Goal: Find specific page/section: Find specific page/section

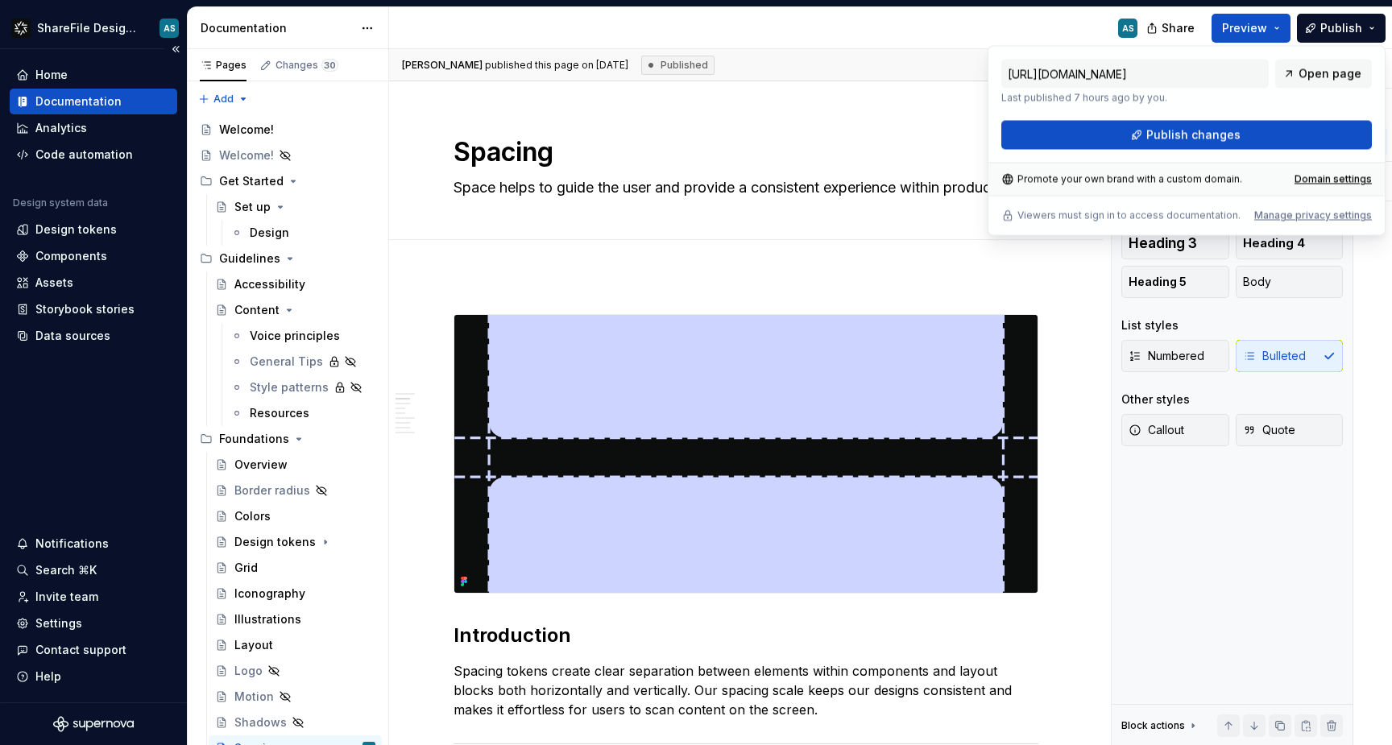
scroll to position [721, 0]
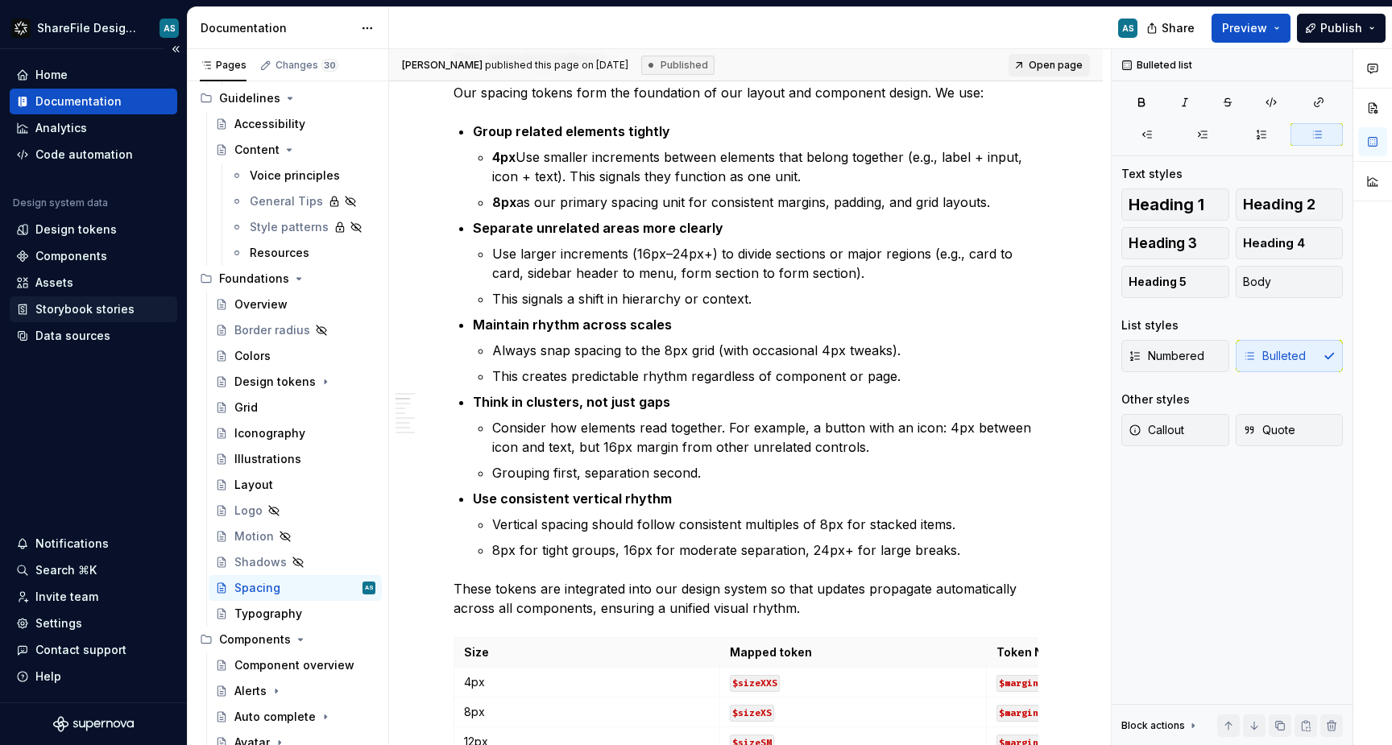
click at [89, 301] on div "Storybook stories" at bounding box center [84, 309] width 99 height 16
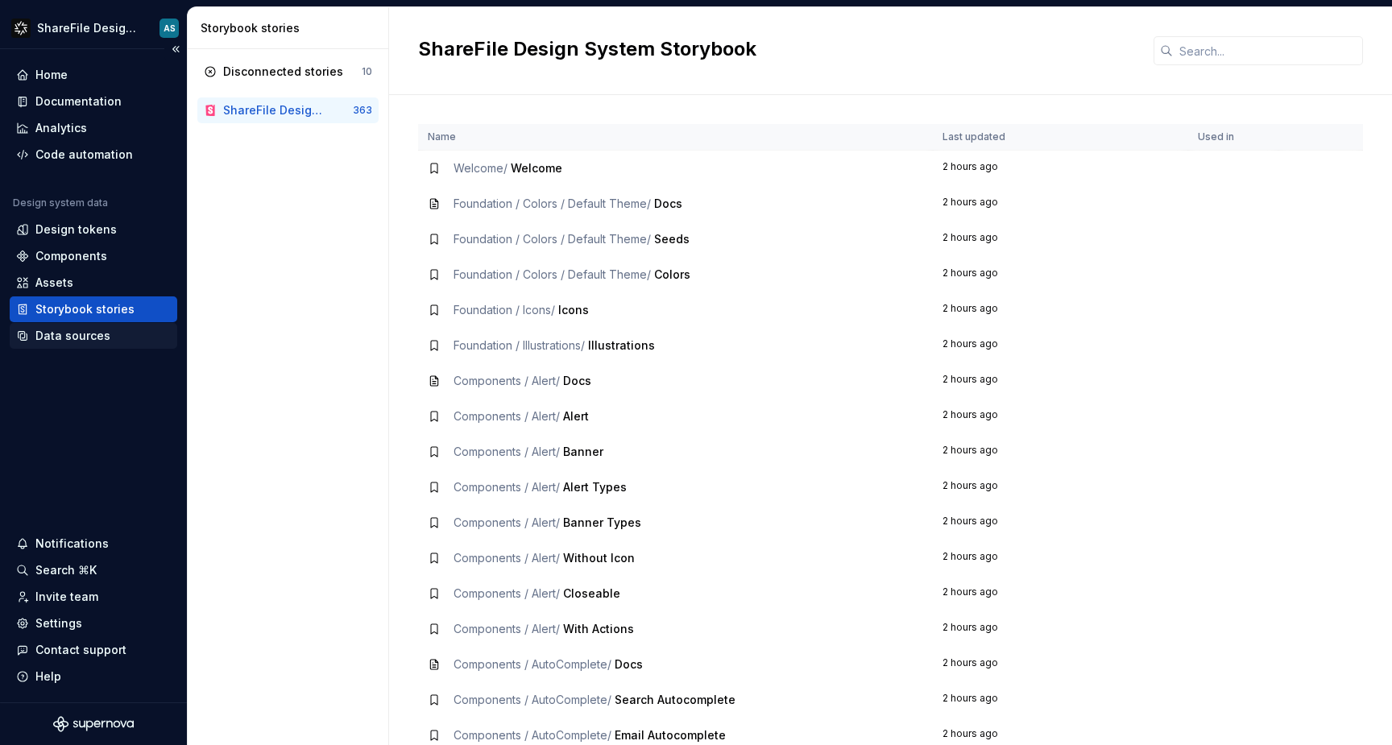
click at [87, 337] on div "Data sources" at bounding box center [72, 336] width 75 height 16
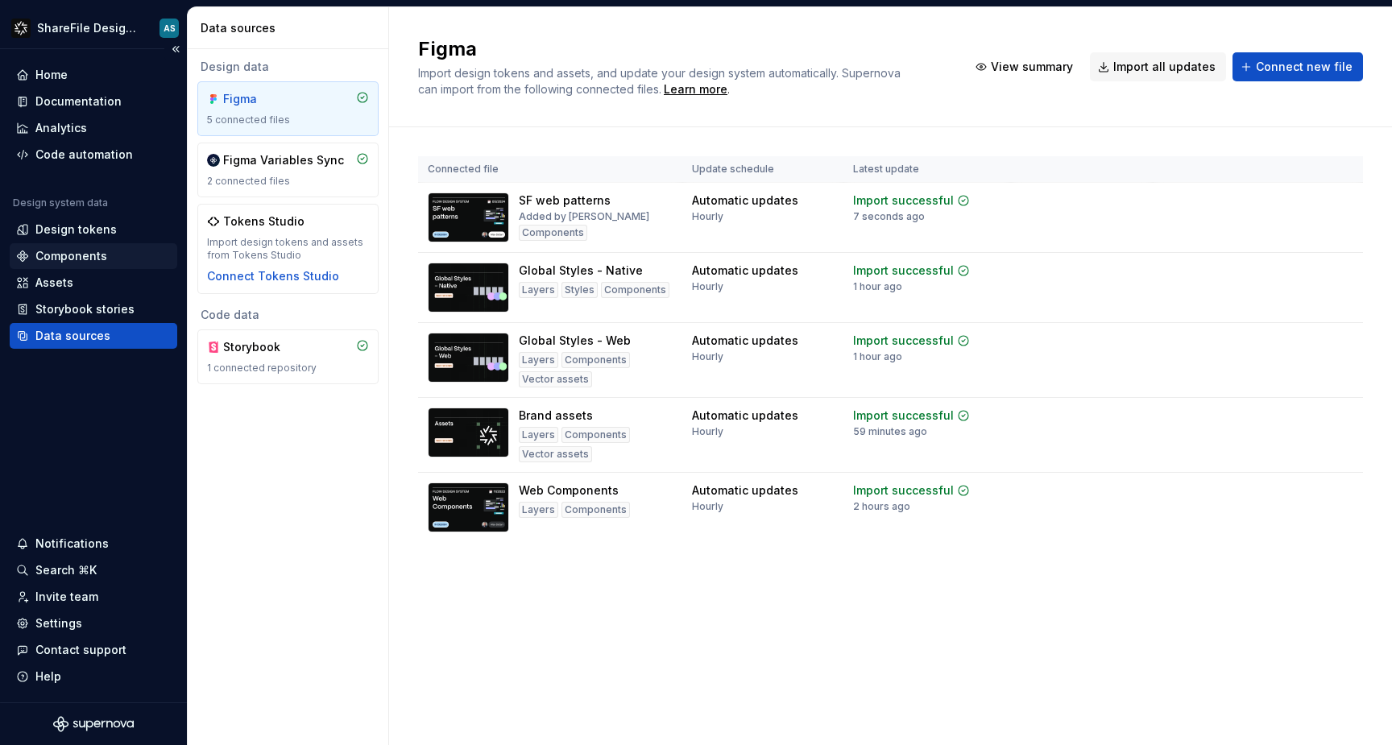
click at [85, 253] on div "Components" at bounding box center [71, 256] width 72 height 16
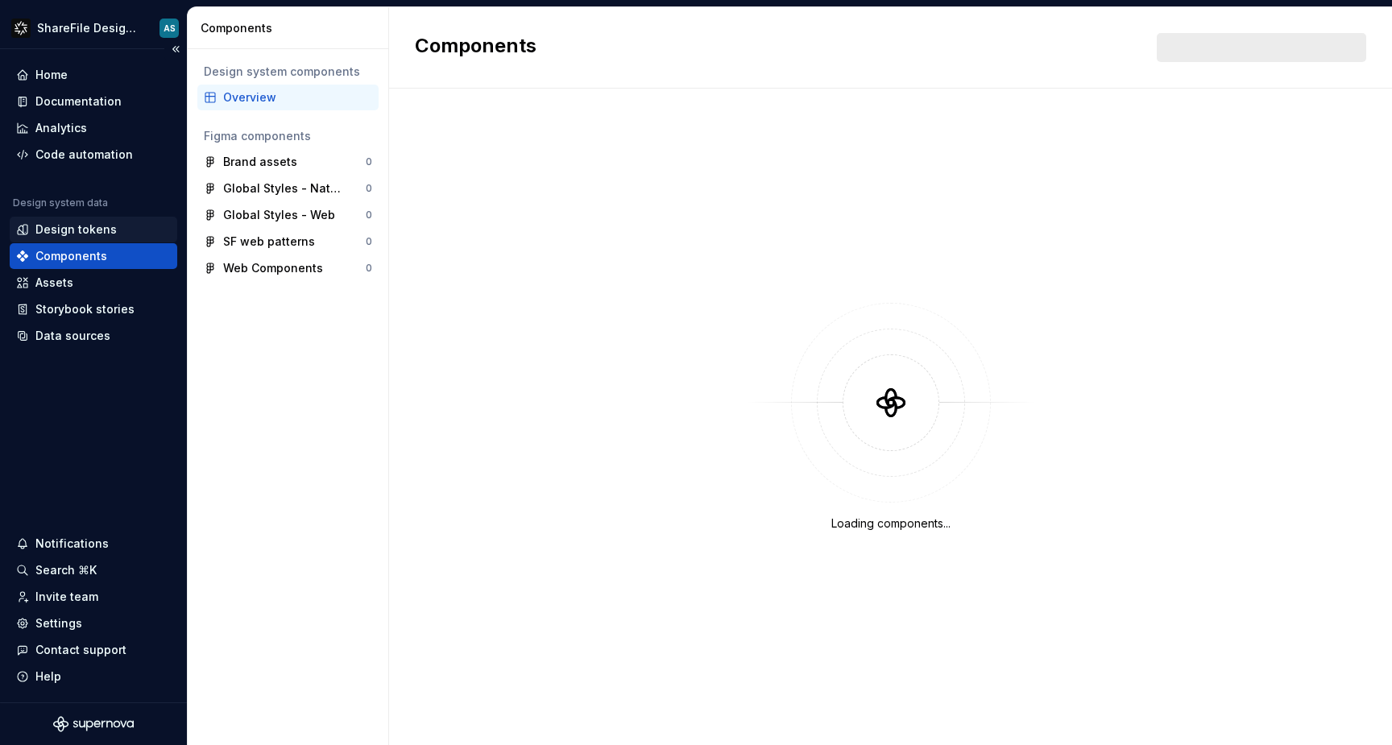
click at [100, 241] on div "Design tokens" at bounding box center [93, 230] width 167 height 26
